Goal: Information Seeking & Learning: Find specific fact

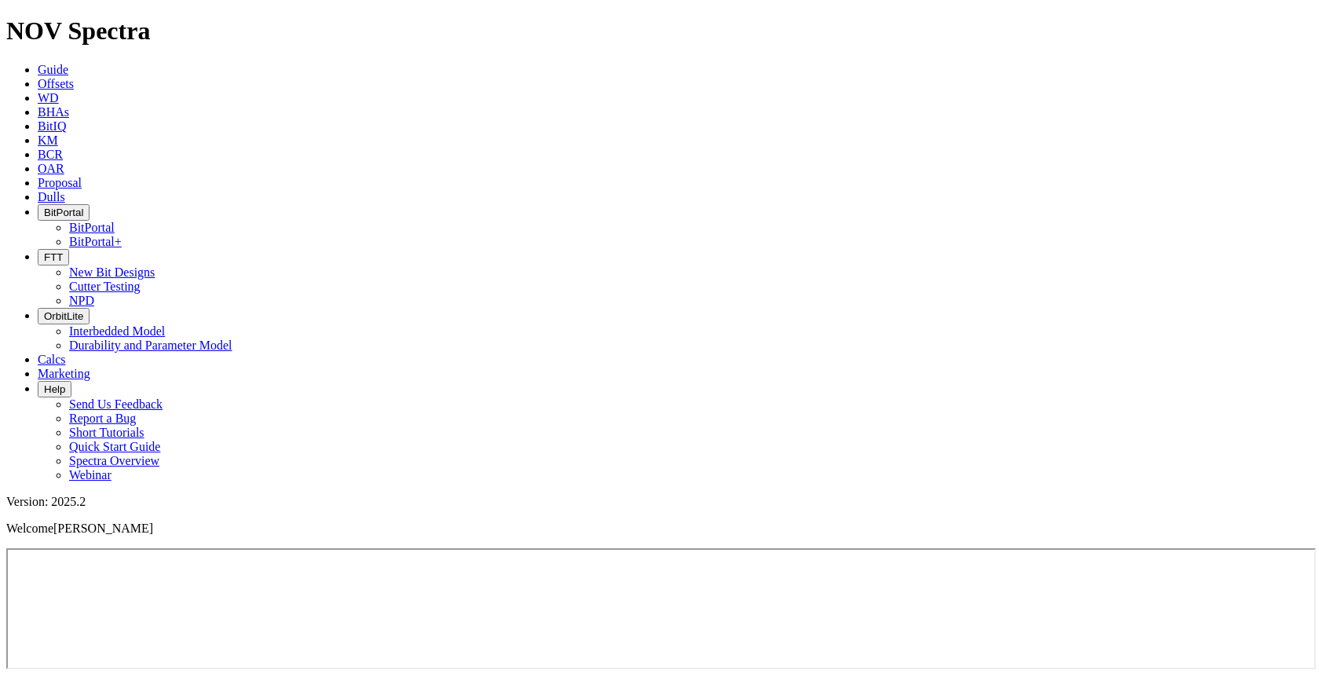
click at [38, 77] on icon at bounding box center [38, 83] width 0 height 13
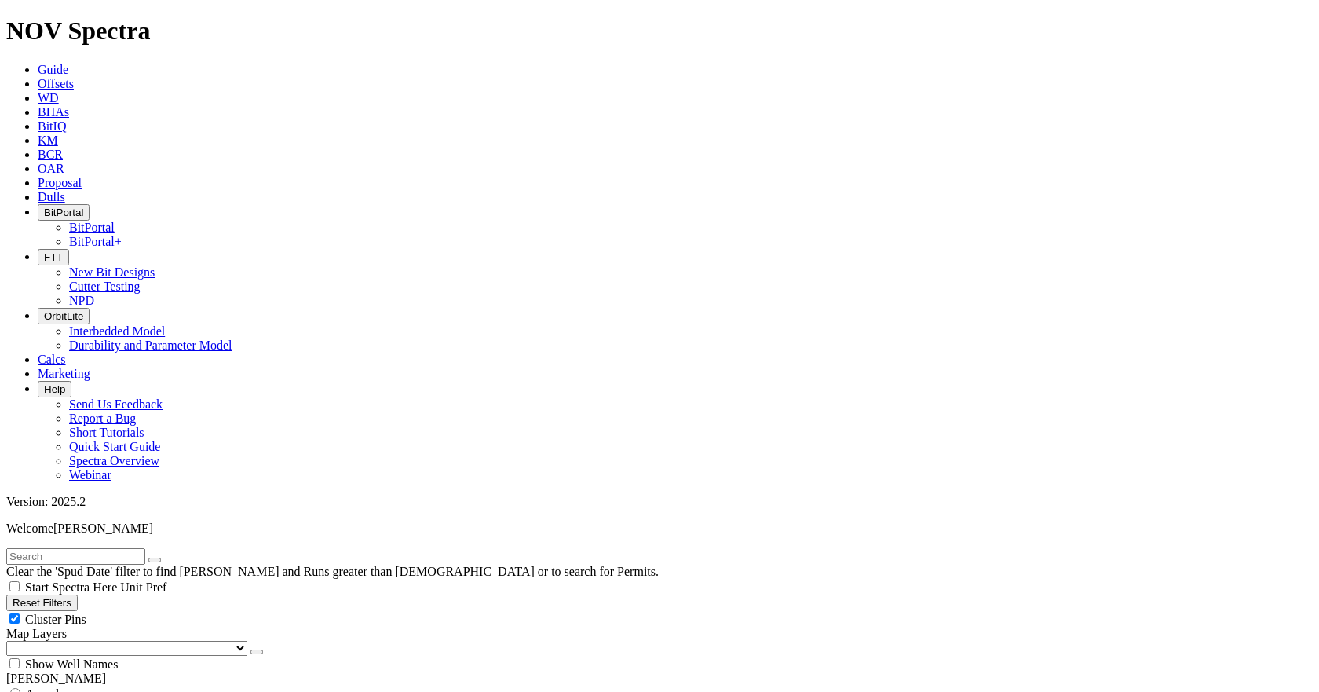
click at [145, 548] on input "text" at bounding box center [75, 556] width 139 height 16
type input "RSY"
click at [41, 687] on span "Anywhere" at bounding box center [51, 693] width 53 height 13
radio input "true"
radio input "false"
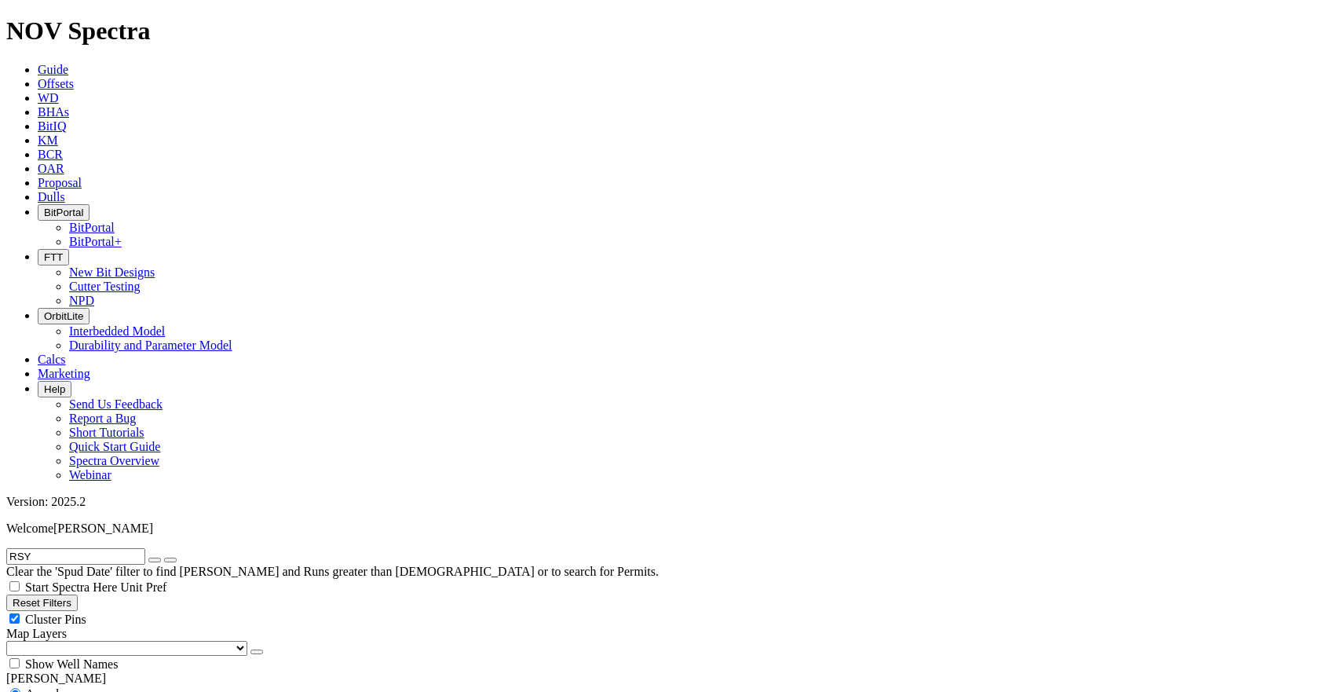
click at [62, 548] on input "RSY" at bounding box center [75, 556] width 139 height 16
type input "RSt"
